Goal: Task Accomplishment & Management: Use online tool/utility

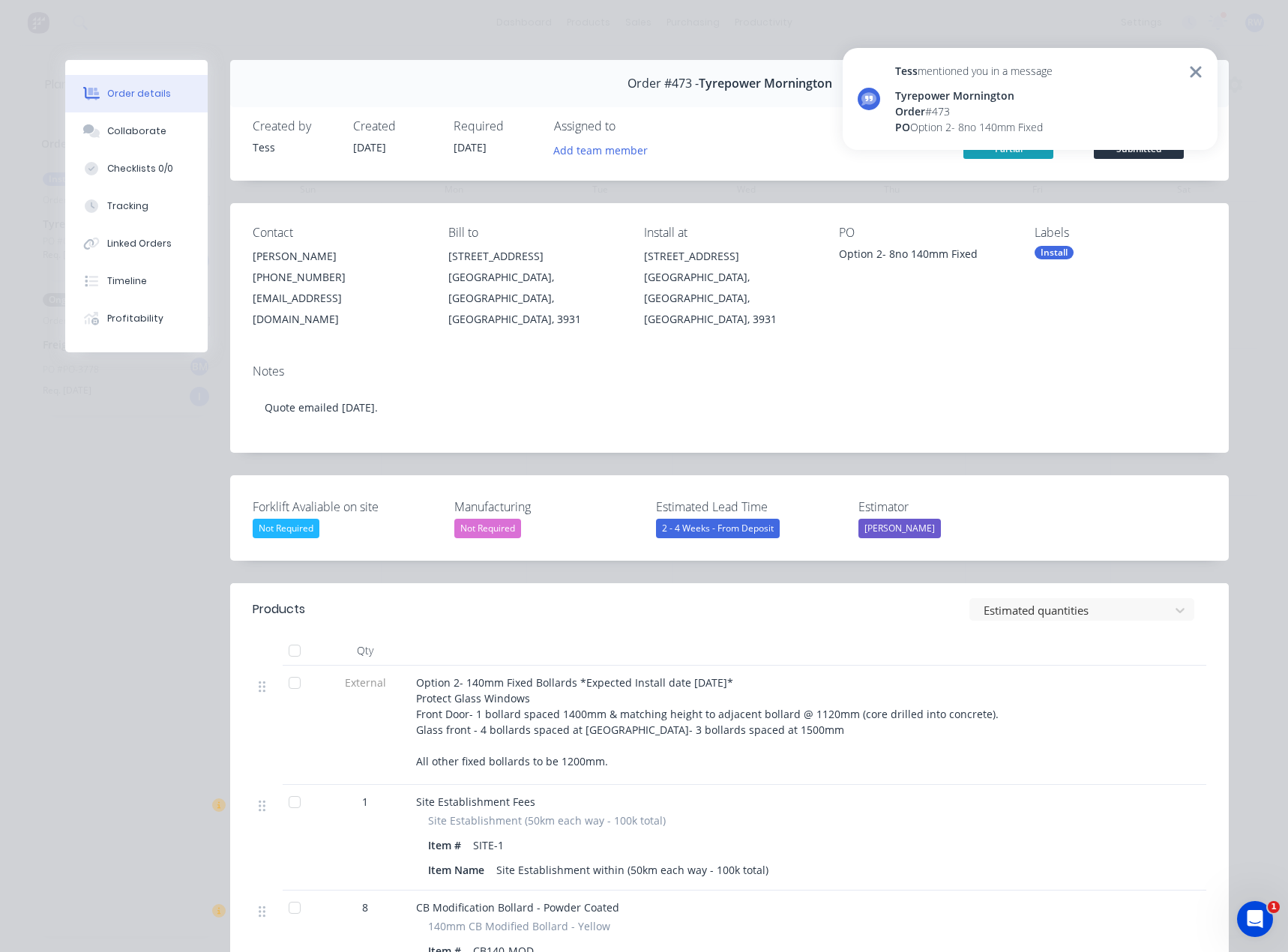
scroll to position [300, 0]
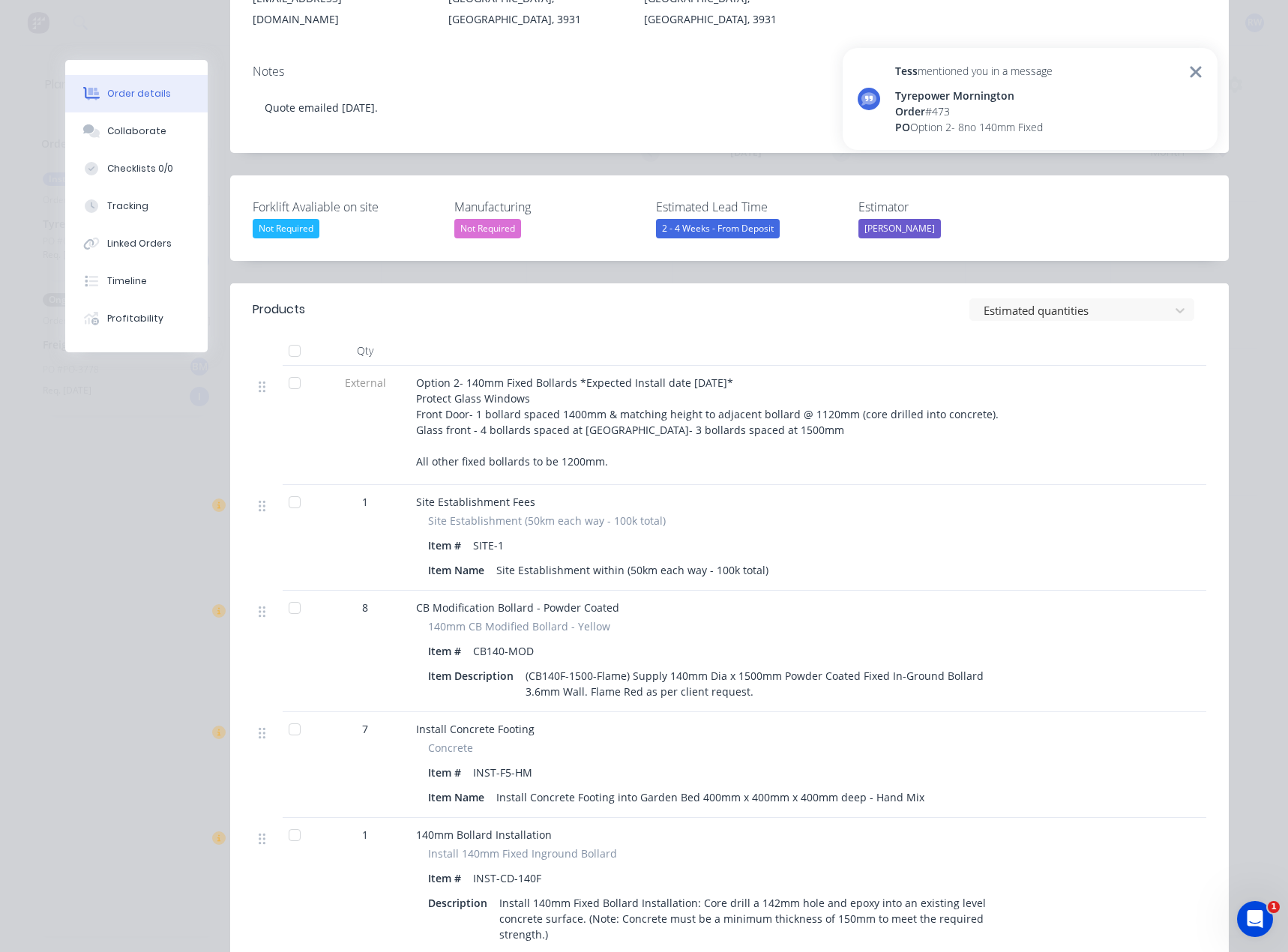
click at [1202, 71] on div "Tess mentioned you in a message Tyrepower Mornington Order # 473 PO Option 2- 8…" at bounding box center [1030, 98] width 375 height 102
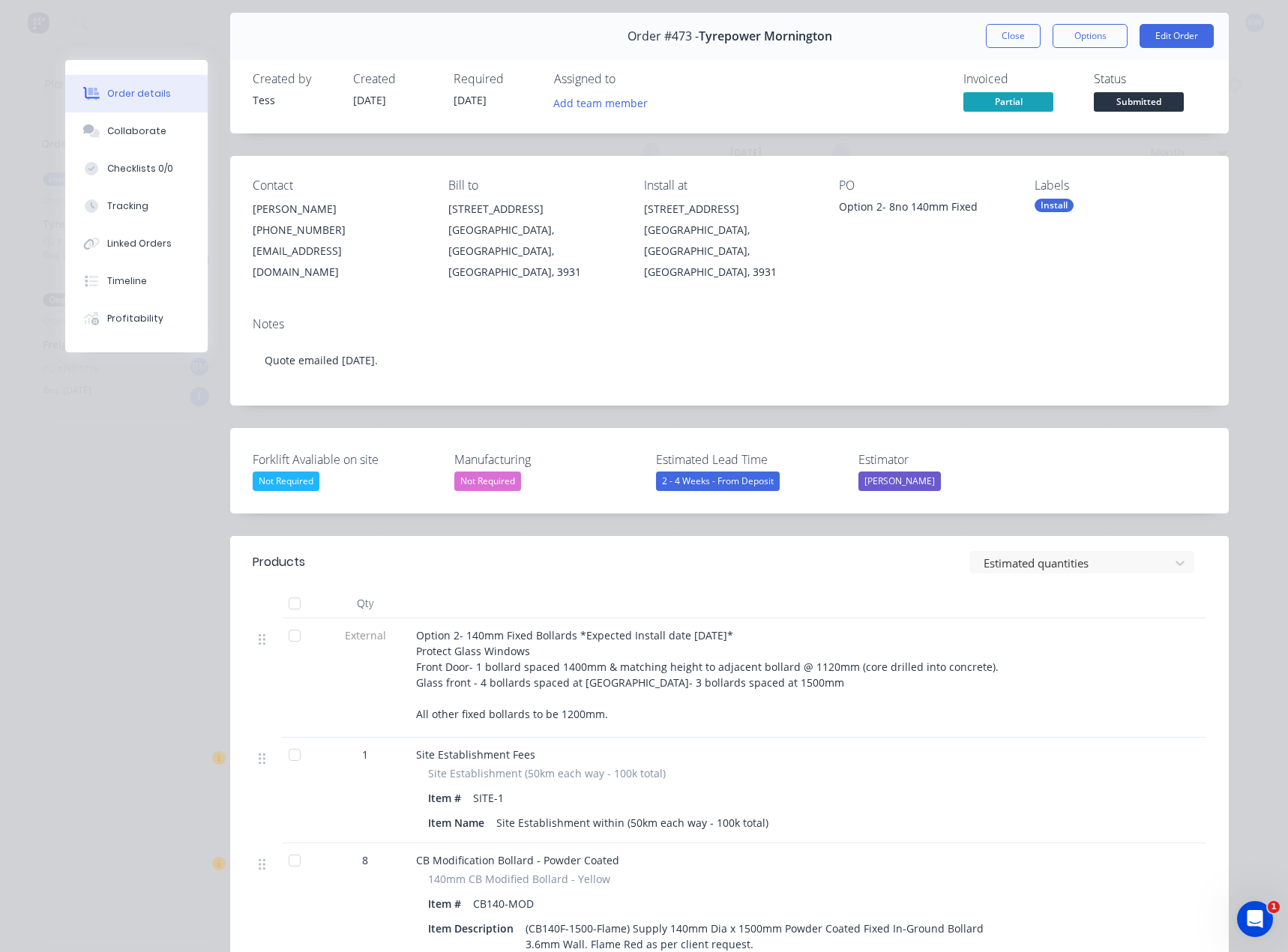
scroll to position [0, 0]
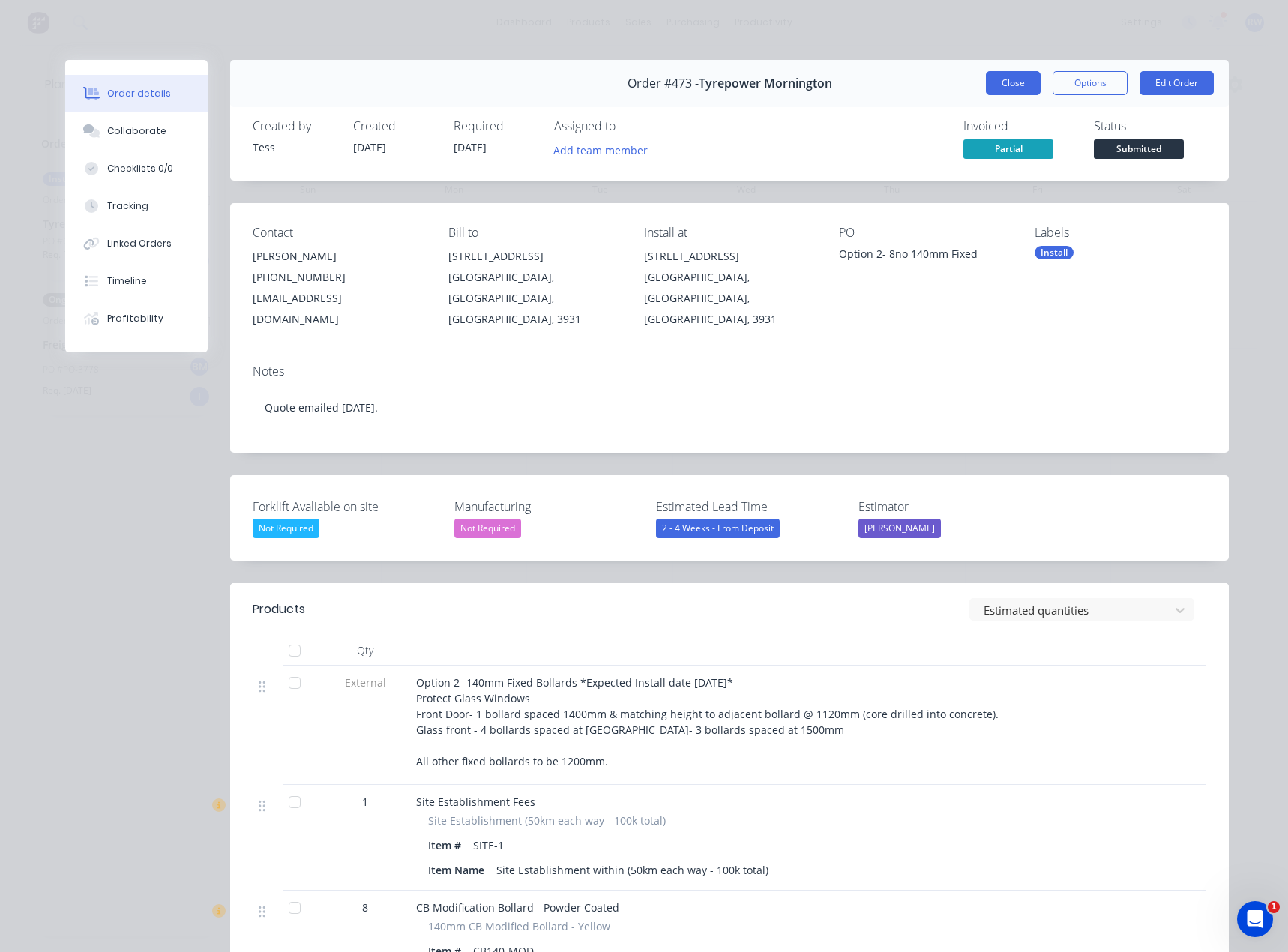
click at [1020, 79] on button "Close" at bounding box center [1012, 83] width 55 height 24
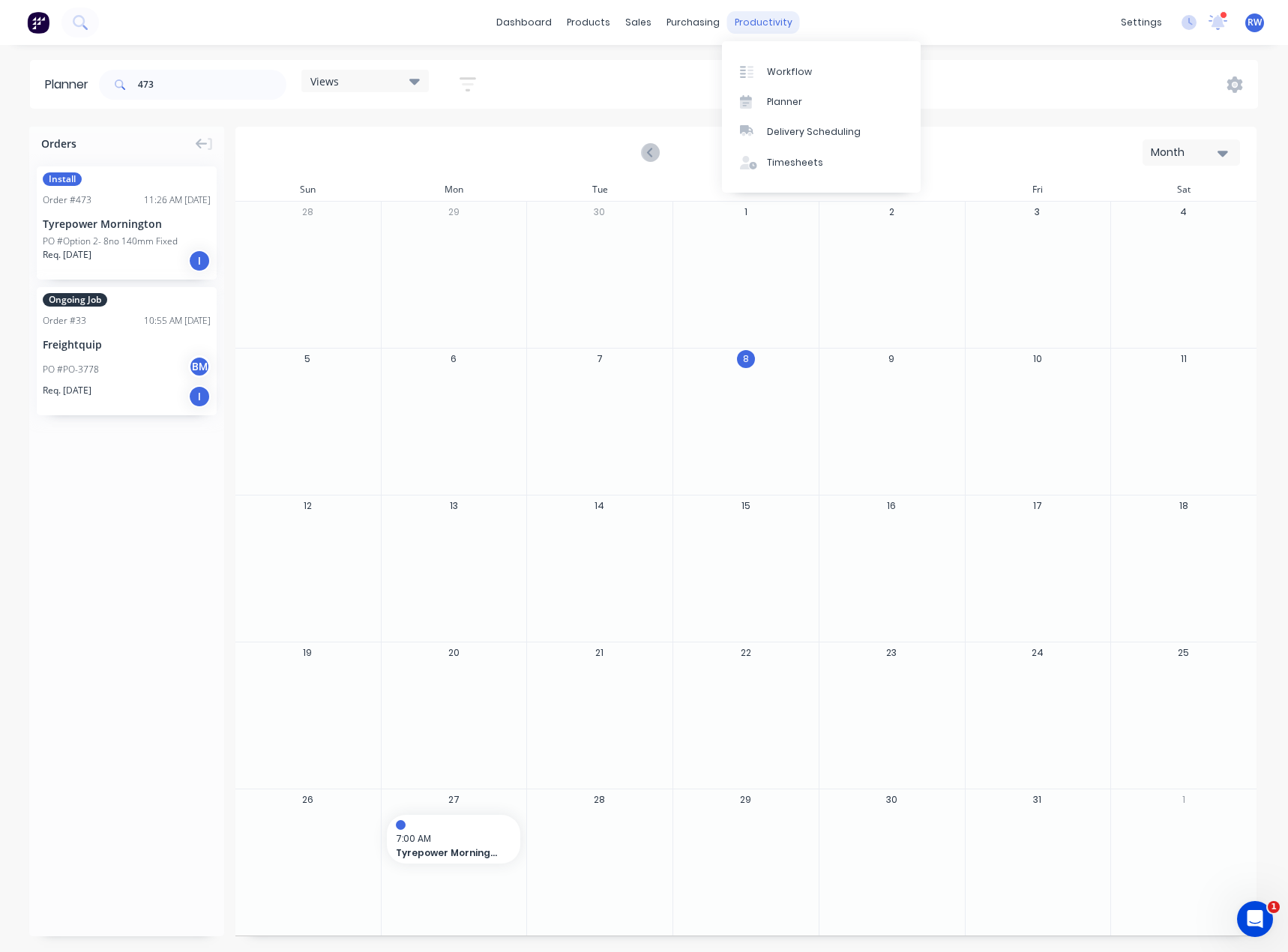
click at [756, 24] on div "productivity" at bounding box center [764, 22] width 73 height 23
click at [783, 103] on div "Planner" at bounding box center [785, 102] width 35 height 13
click at [839, 151] on icon "Next page" at bounding box center [840, 152] width 18 height 18
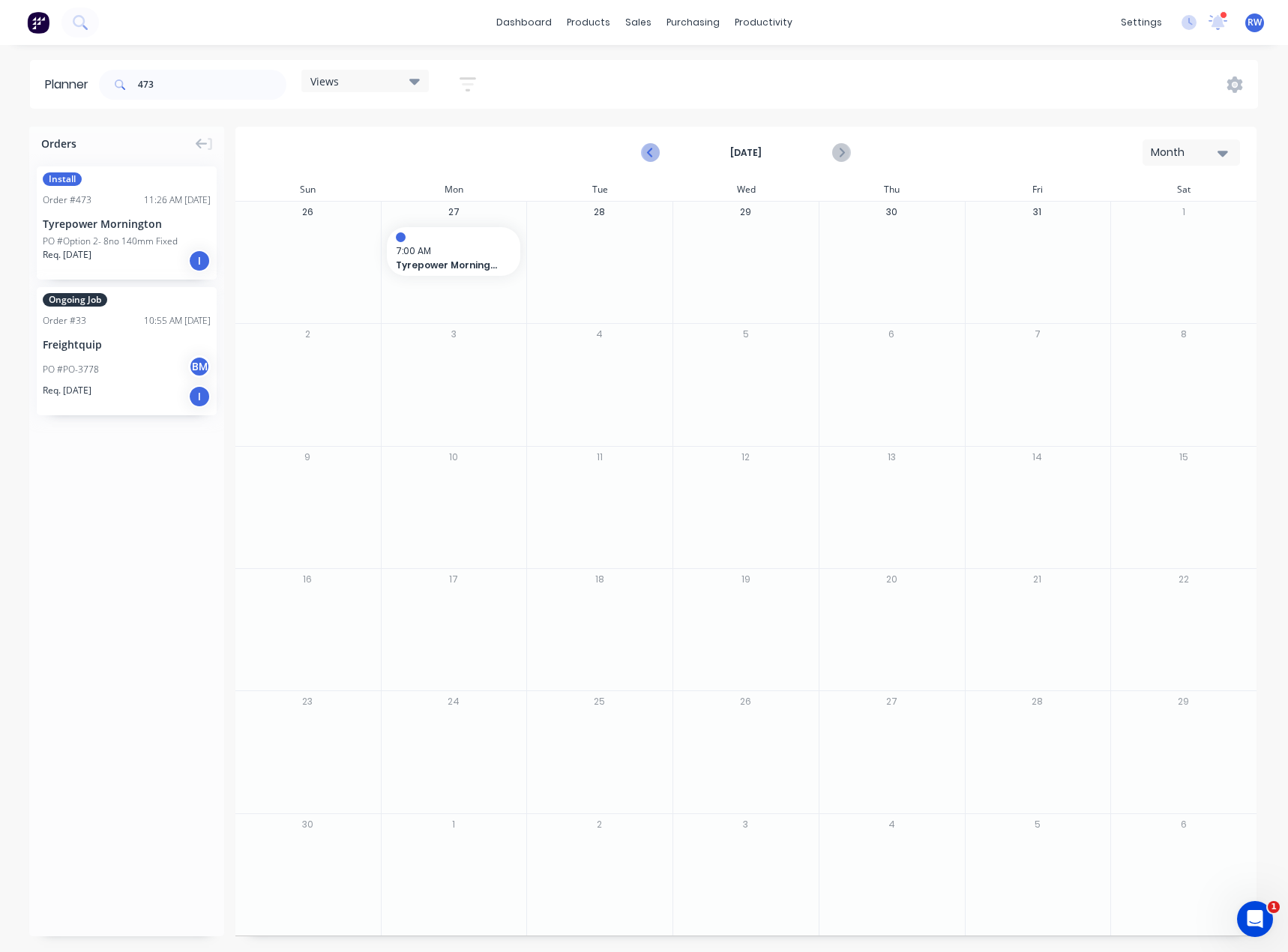
click at [649, 153] on icon "Previous page" at bounding box center [651, 153] width 7 height 12
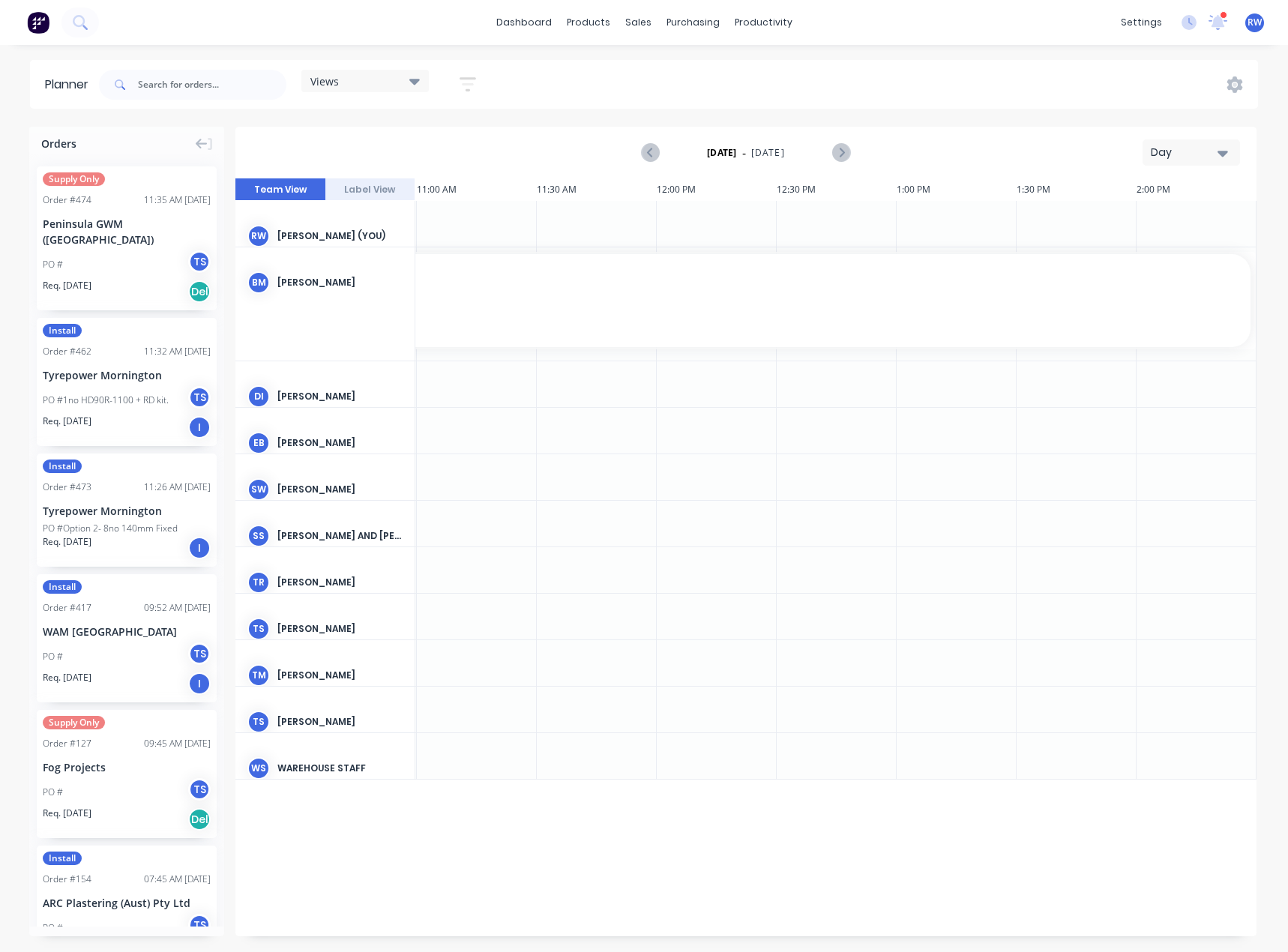
click at [1184, 156] on div "Day" at bounding box center [1185, 152] width 69 height 16
click at [1137, 259] on div "Month" at bounding box center [1164, 253] width 149 height 30
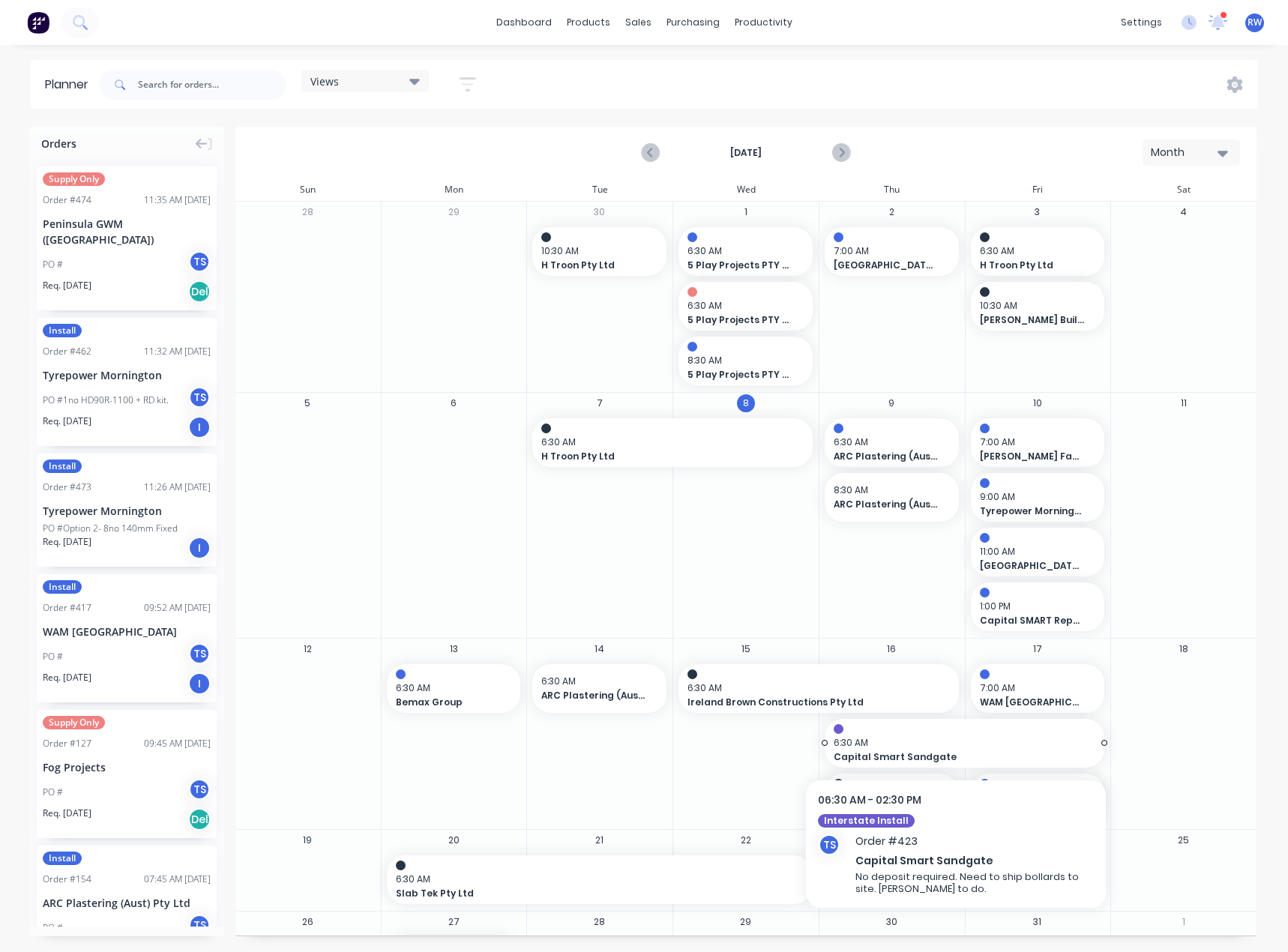
click at [875, 751] on span "Capital Smart Sandgate" at bounding box center [951, 757] width 235 height 13
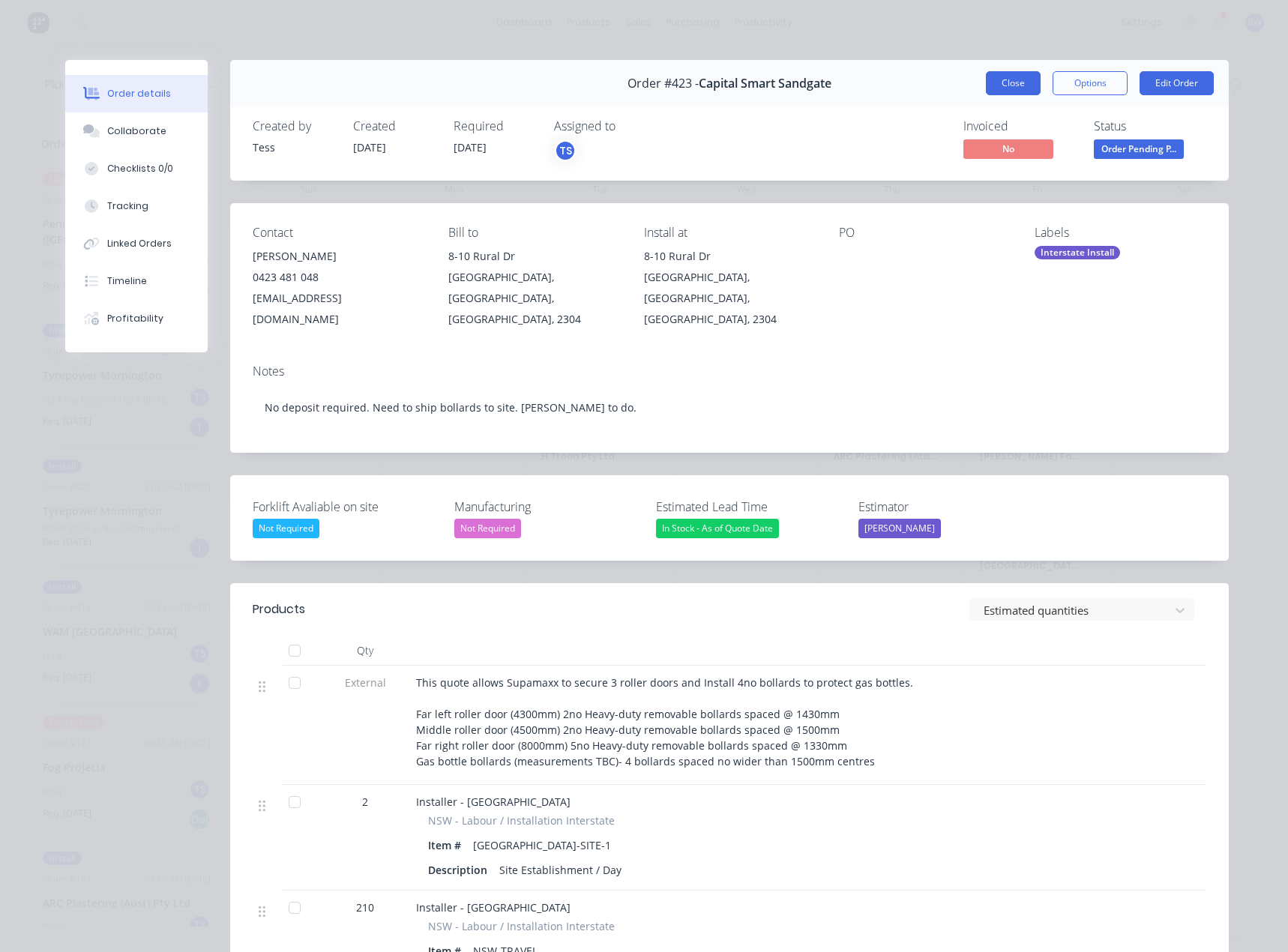
click at [986, 81] on button "Close" at bounding box center [1012, 83] width 55 height 24
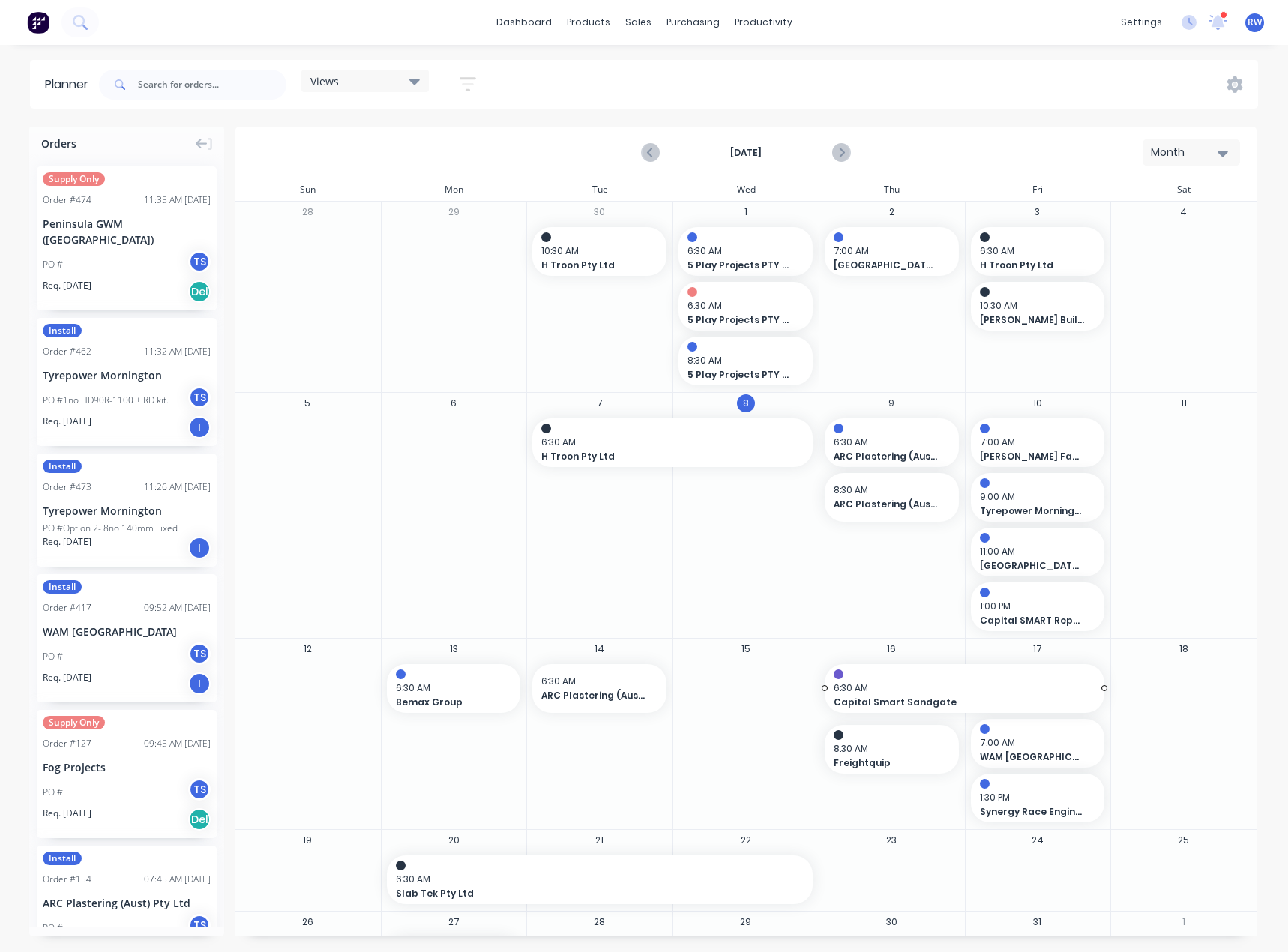
click at [896, 686] on span "6:30 AM" at bounding box center [960, 688] width 255 height 13
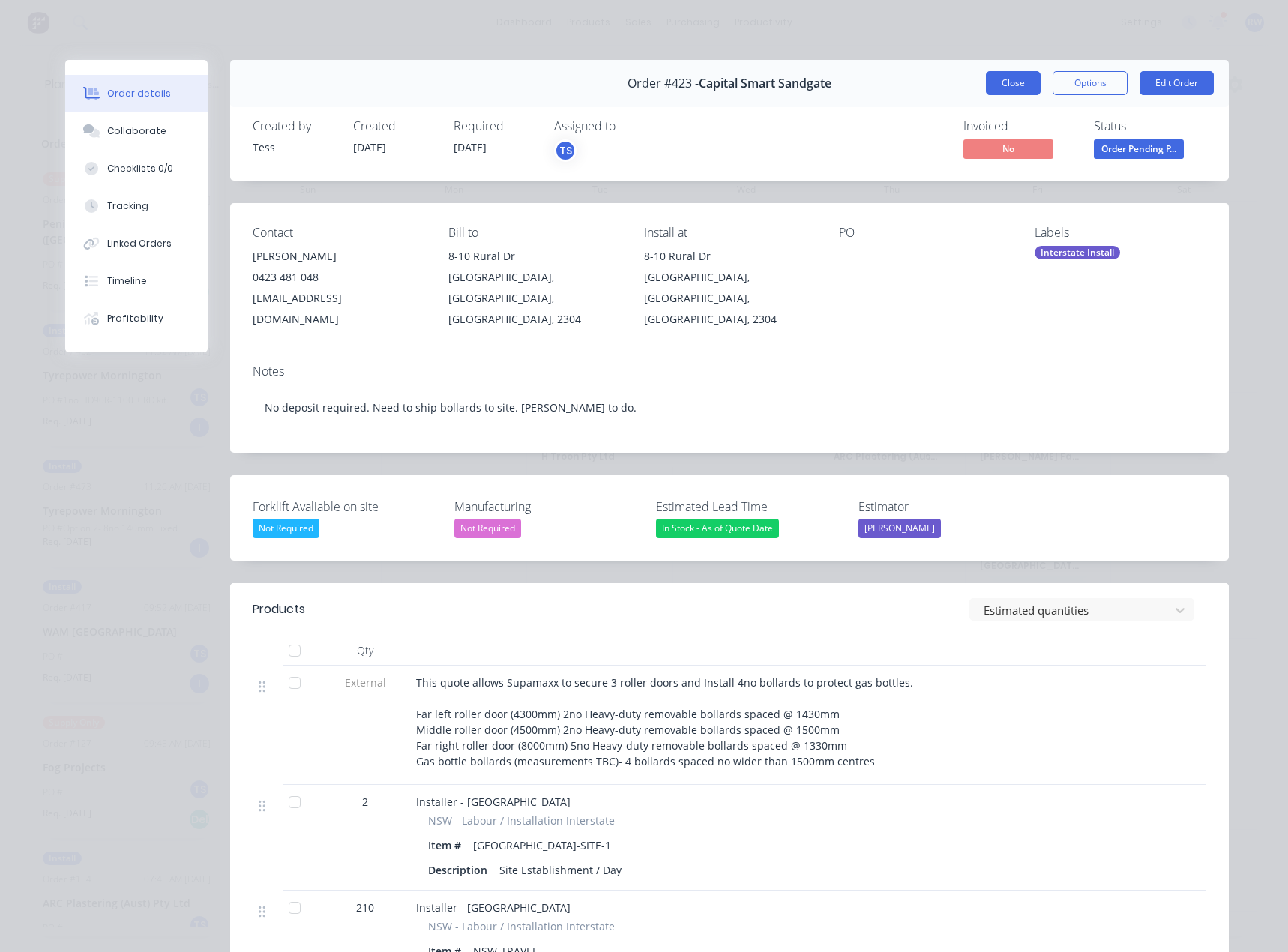
click at [1002, 91] on button "Close" at bounding box center [1012, 83] width 55 height 24
